Goal: Task Accomplishment & Management: Manage account settings

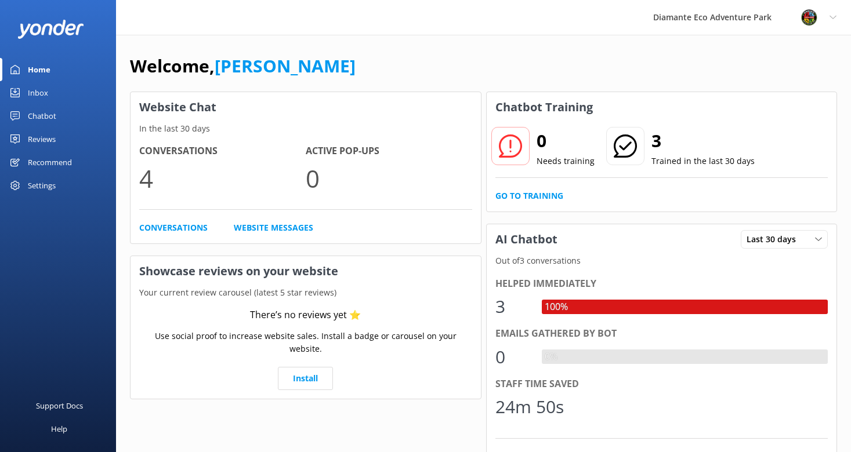
click at [47, 89] on div "Inbox" at bounding box center [38, 92] width 20 height 23
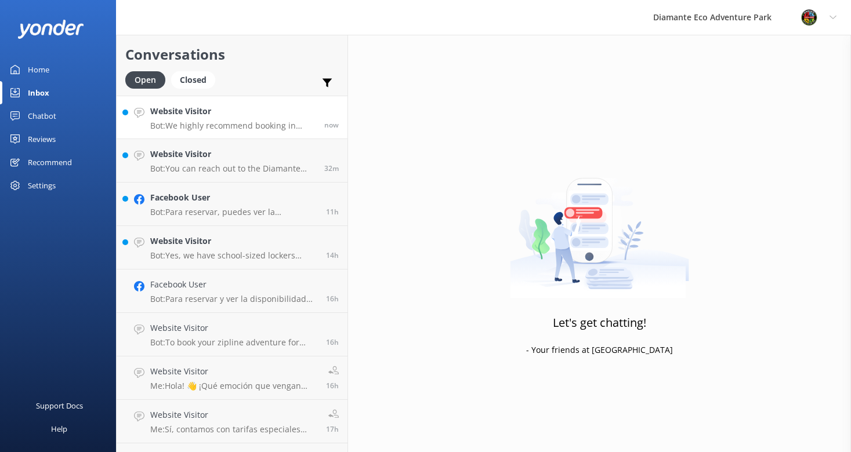
click at [212, 122] on p "Bot: We highly recommend booking in advance to secure your preferred time at th…" at bounding box center [232, 126] width 165 height 10
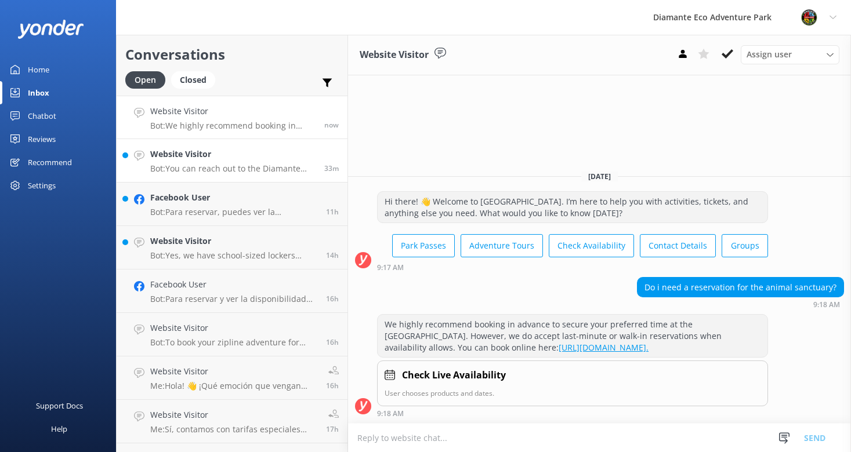
click at [189, 164] on p "Bot: You can reach out to the Diamante Eco Adventure Park team by calling [PHON…" at bounding box center [232, 169] width 165 height 10
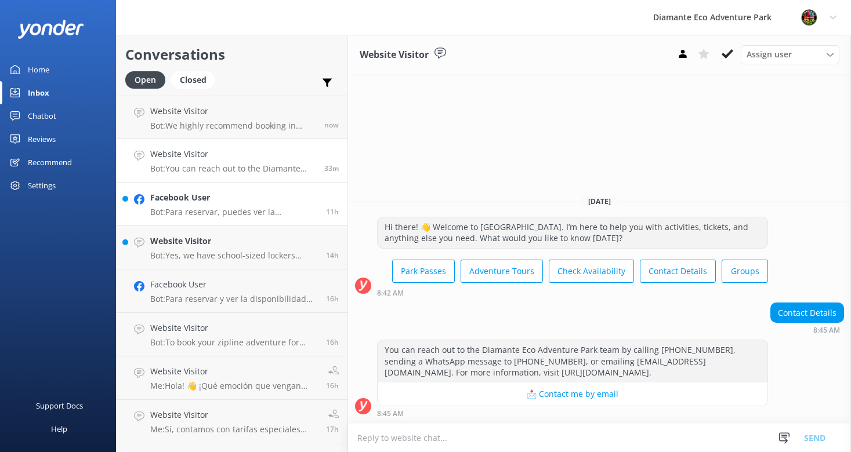
click at [188, 200] on h4 "Facebook User" at bounding box center [233, 197] width 167 height 13
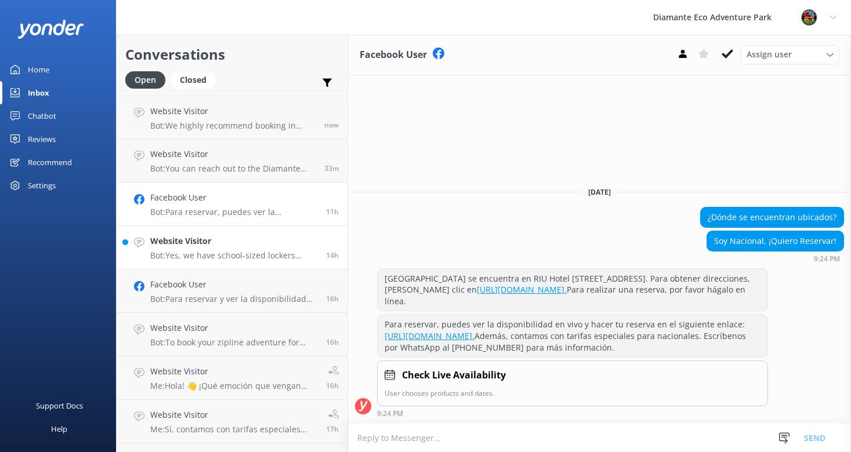
click at [201, 255] on p "Bot: Yes, we have school-sized lockers available for personal items. If you hav…" at bounding box center [233, 256] width 167 height 10
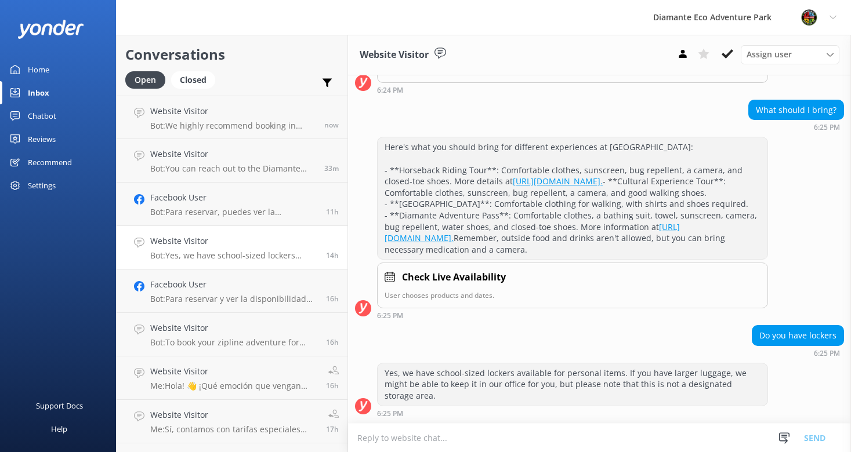
scroll to position [606, 0]
click at [19, 70] on use at bounding box center [14, 69] width 9 height 9
